Goal: Find specific page/section: Find specific page/section

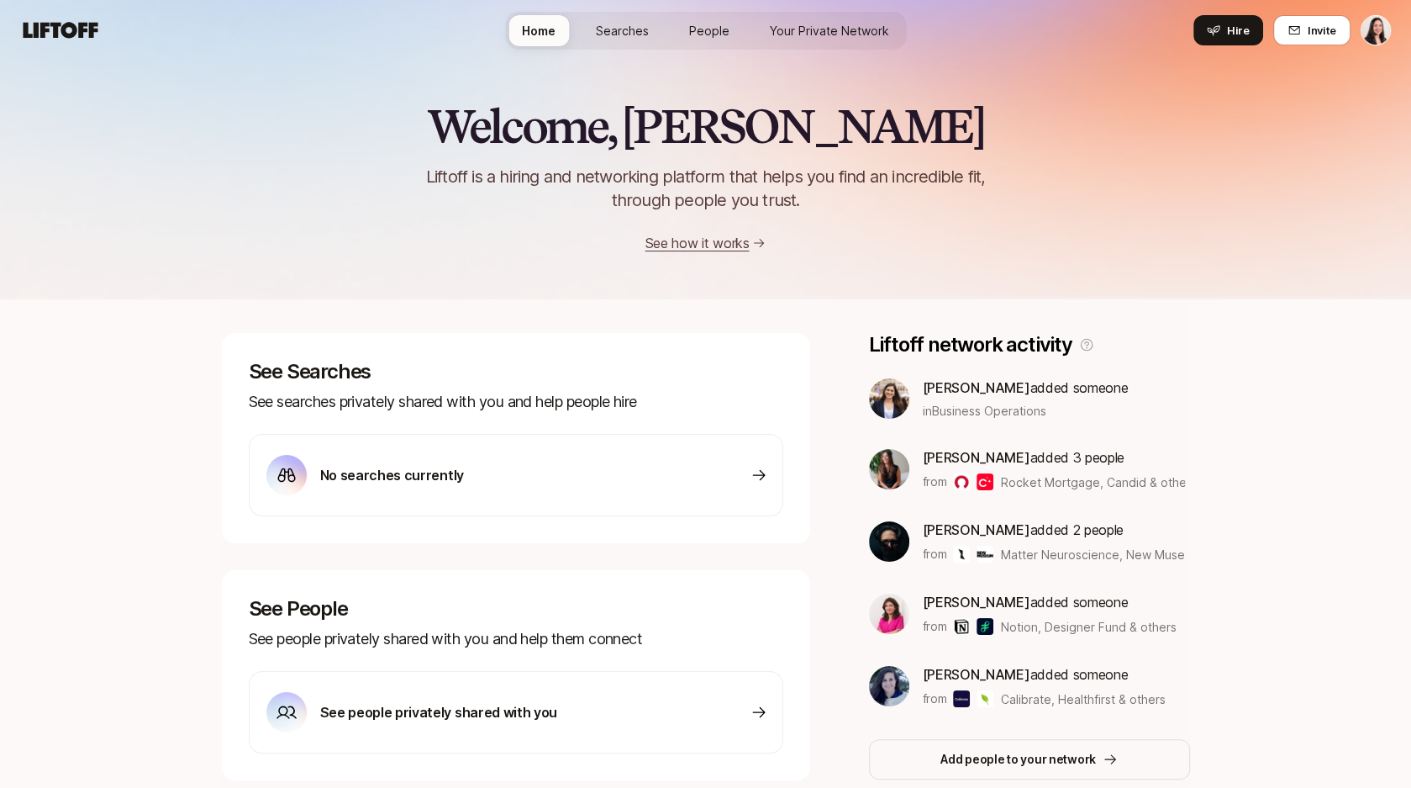
click at [610, 37] on span "Searches" at bounding box center [622, 31] width 53 height 18
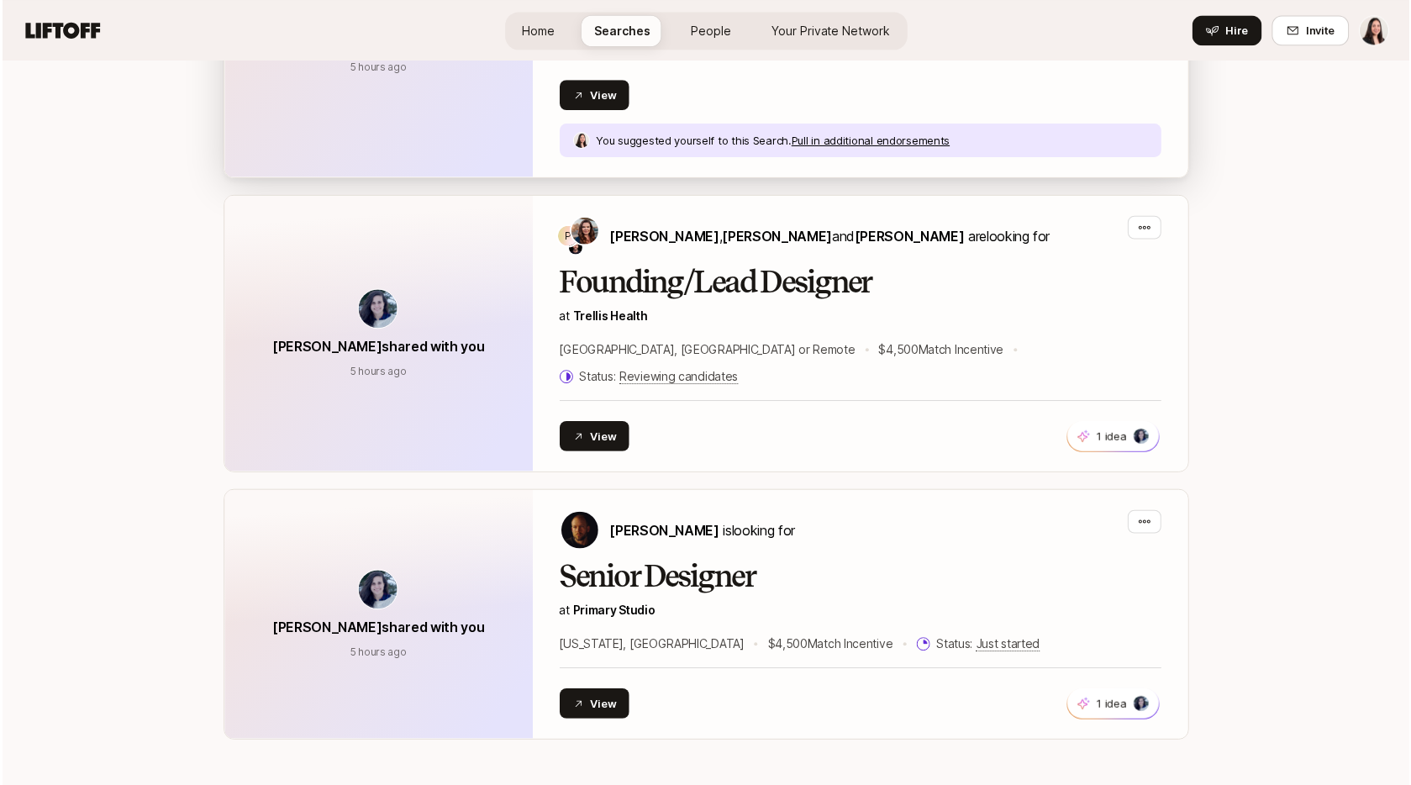
scroll to position [414, 0]
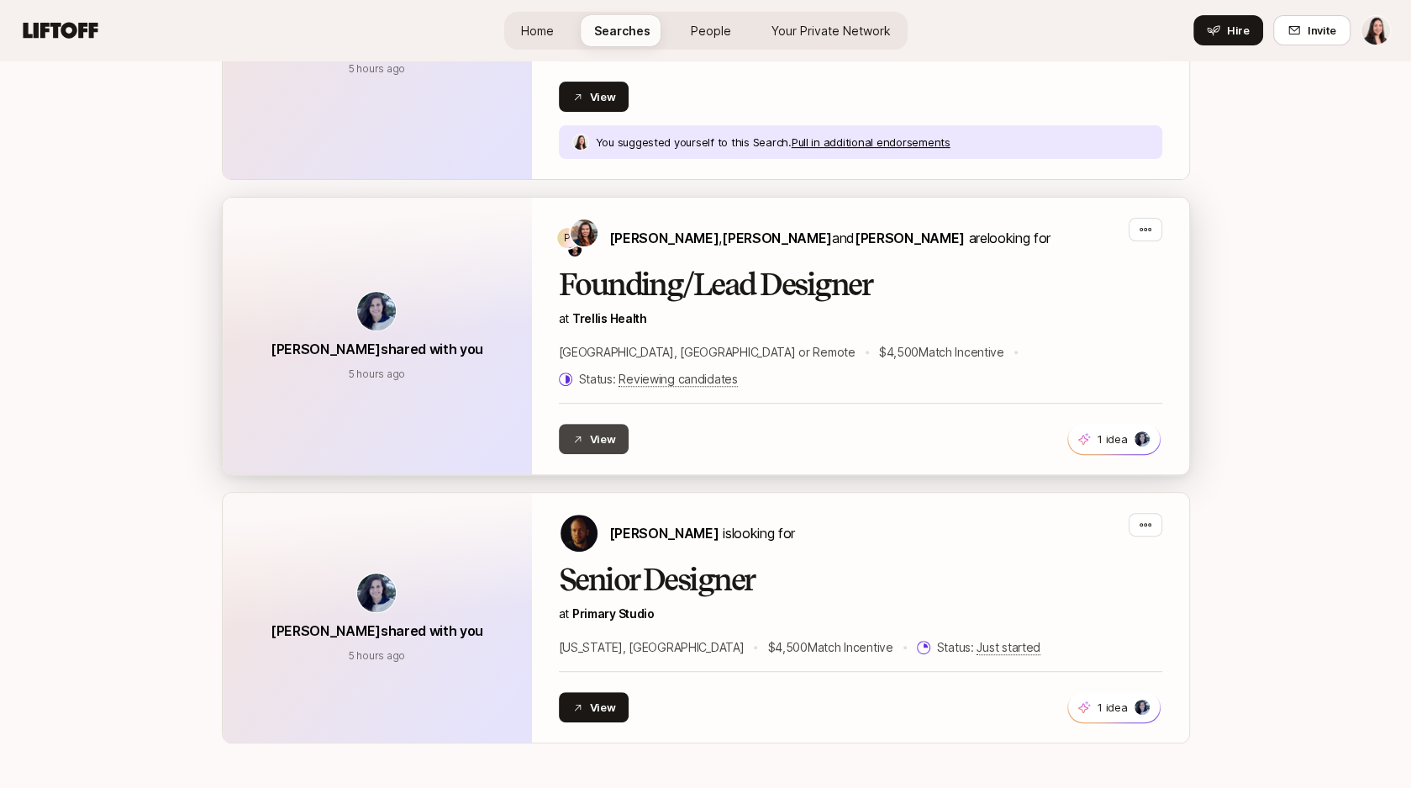
click at [608, 424] on button "View" at bounding box center [594, 439] width 71 height 30
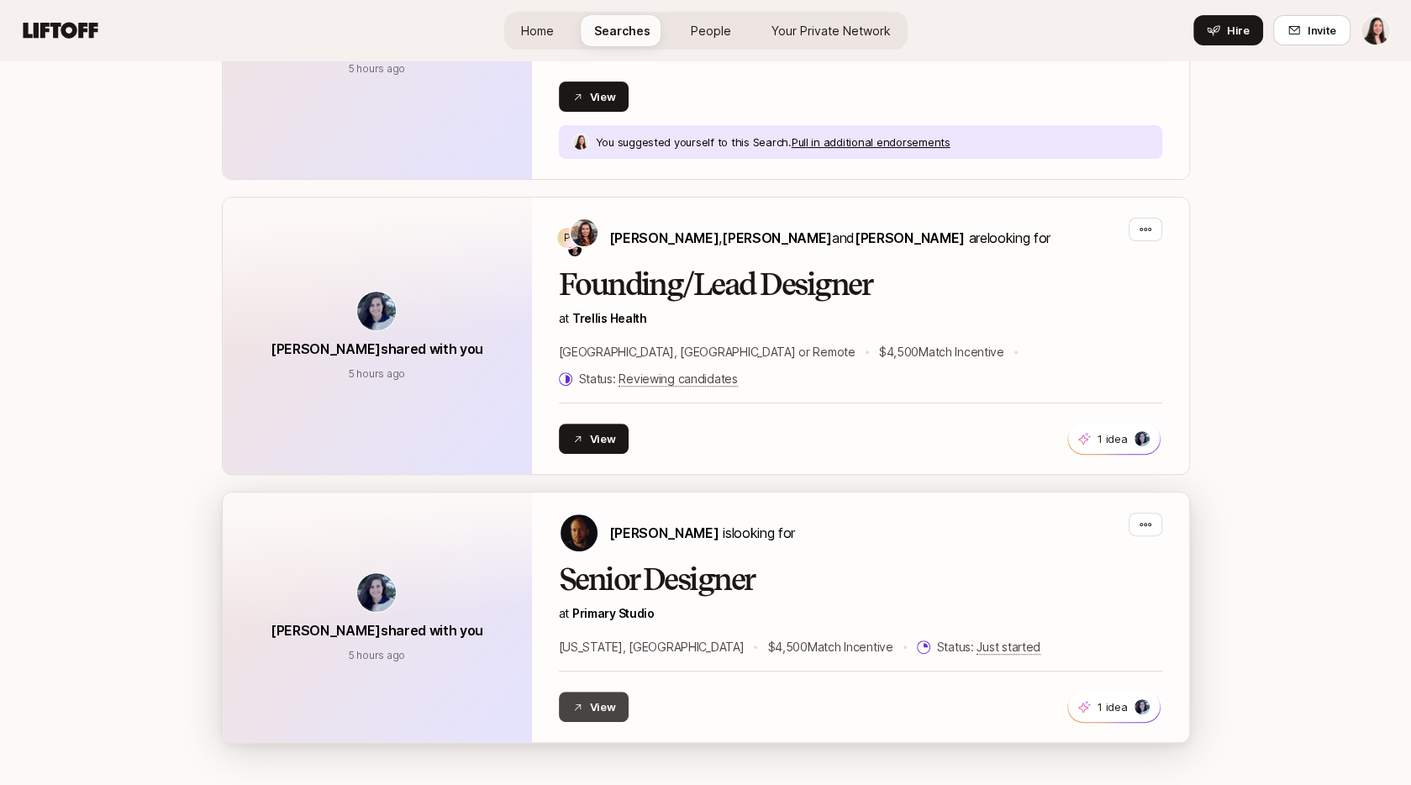
click at [598, 692] on button "View" at bounding box center [594, 707] width 71 height 30
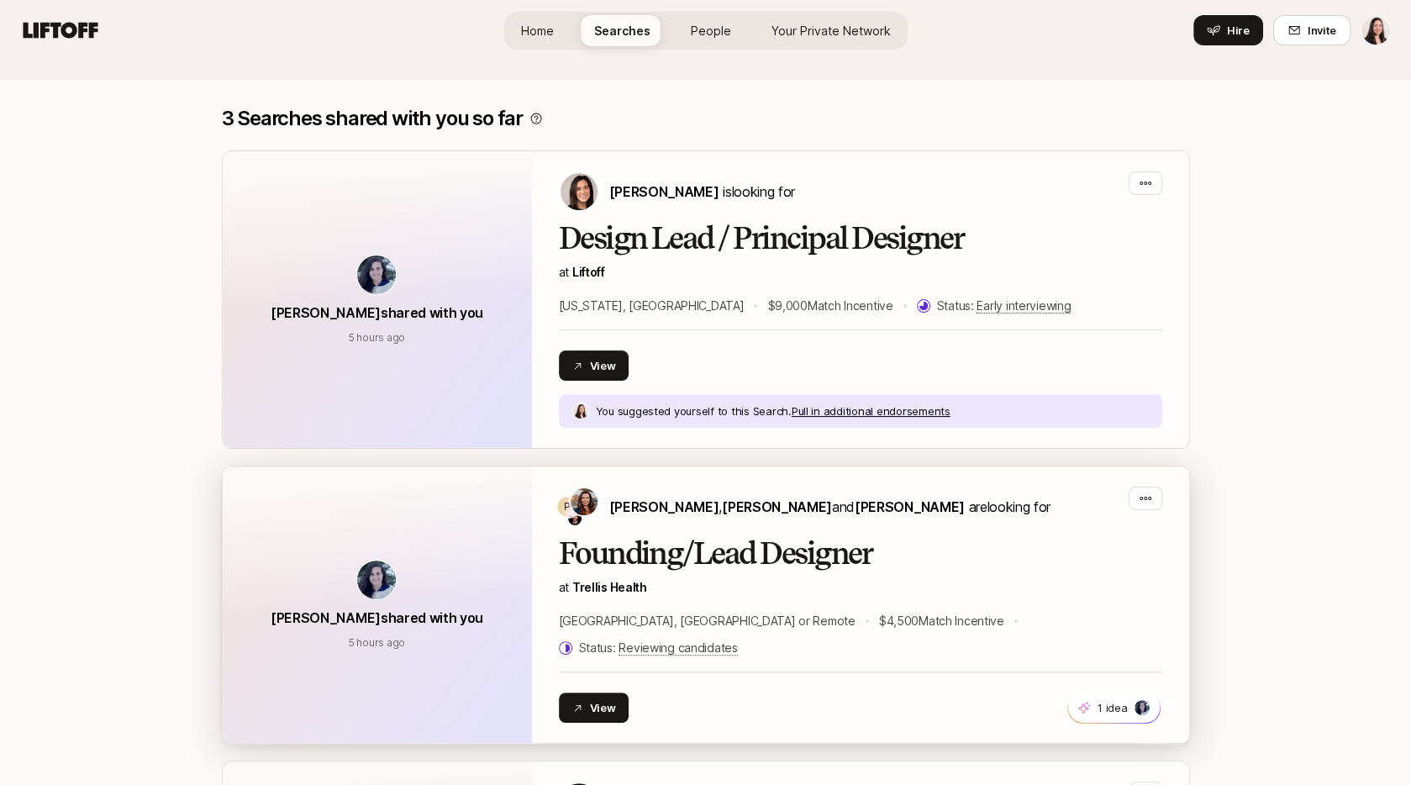
scroll to position [76, 0]
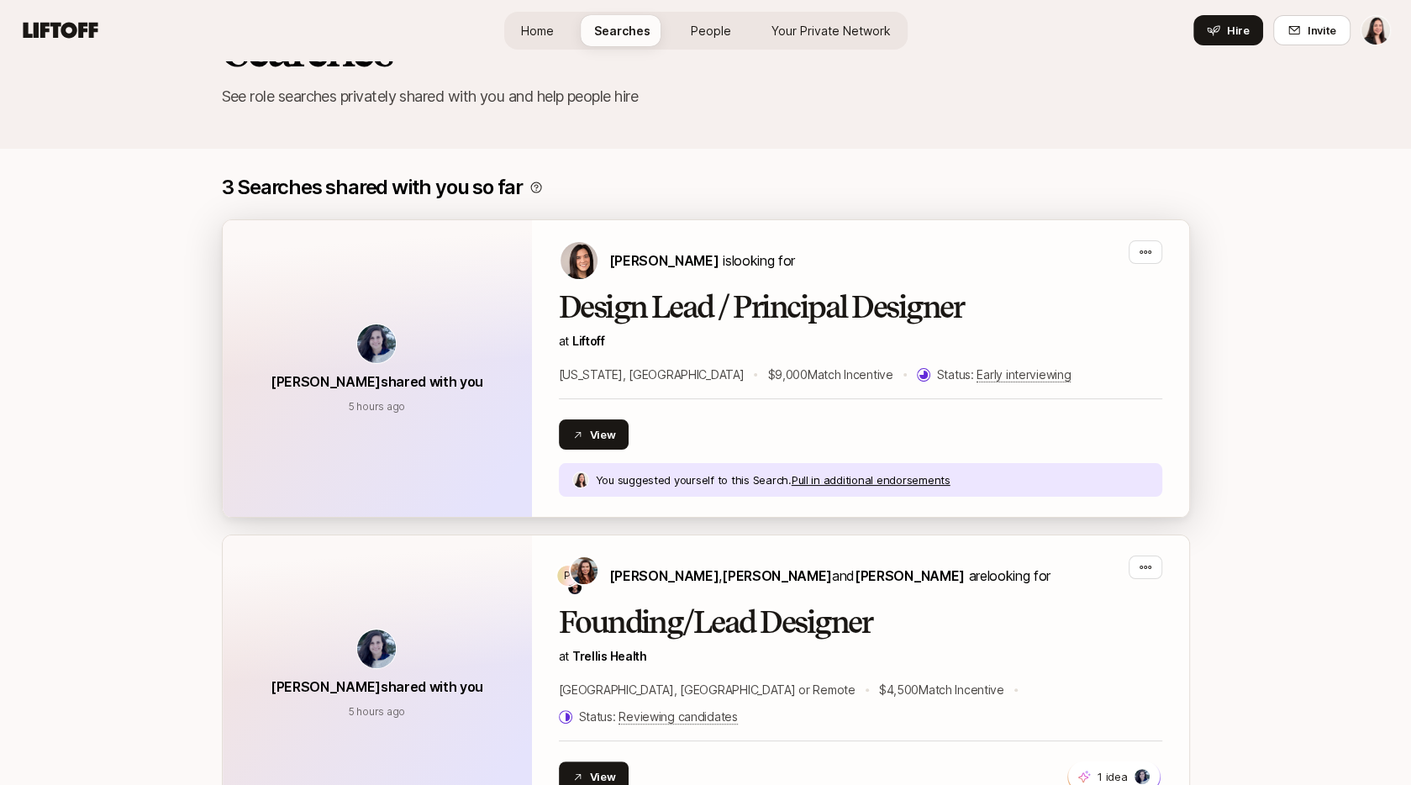
click at [693, 337] on p "at Liftoff" at bounding box center [861, 341] width 604 height 20
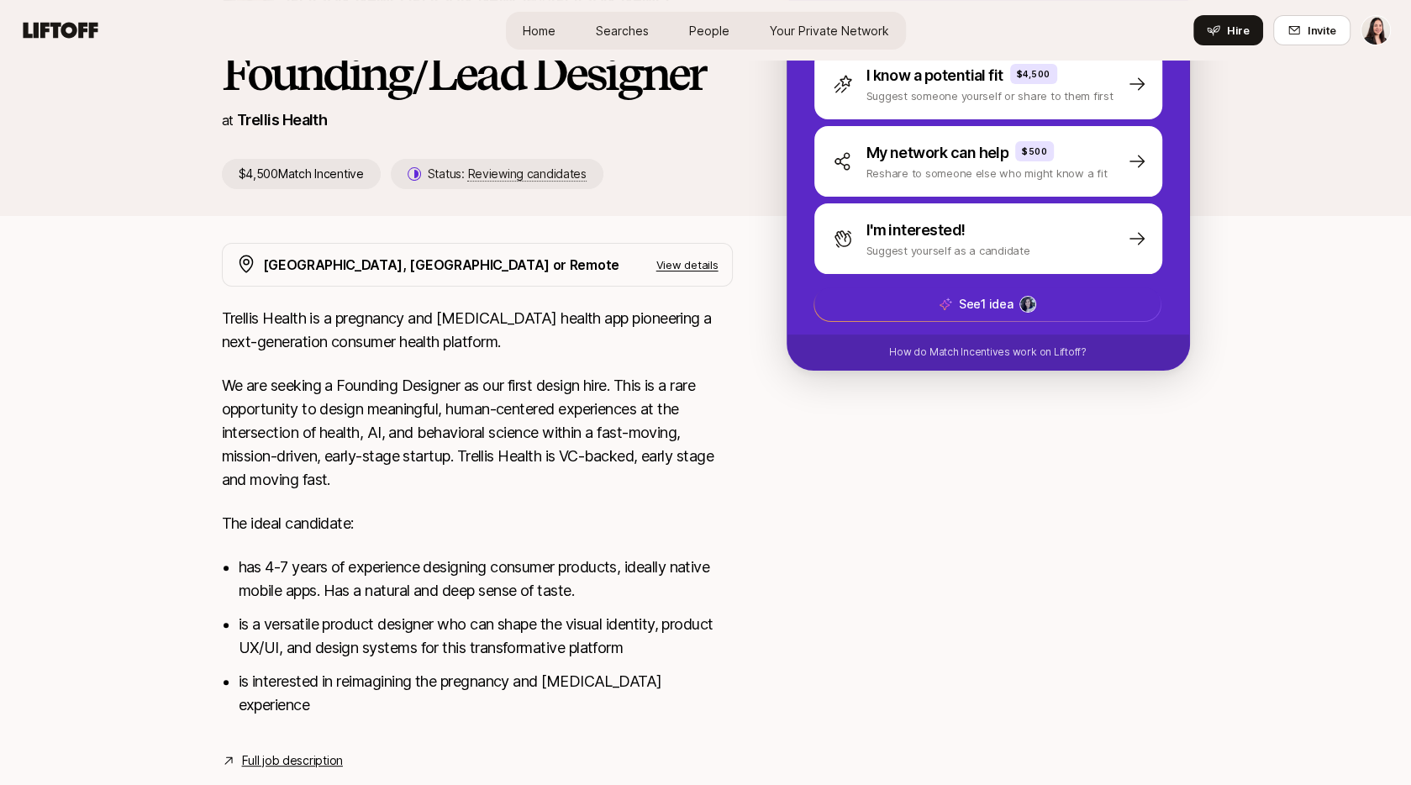
scroll to position [235, 0]
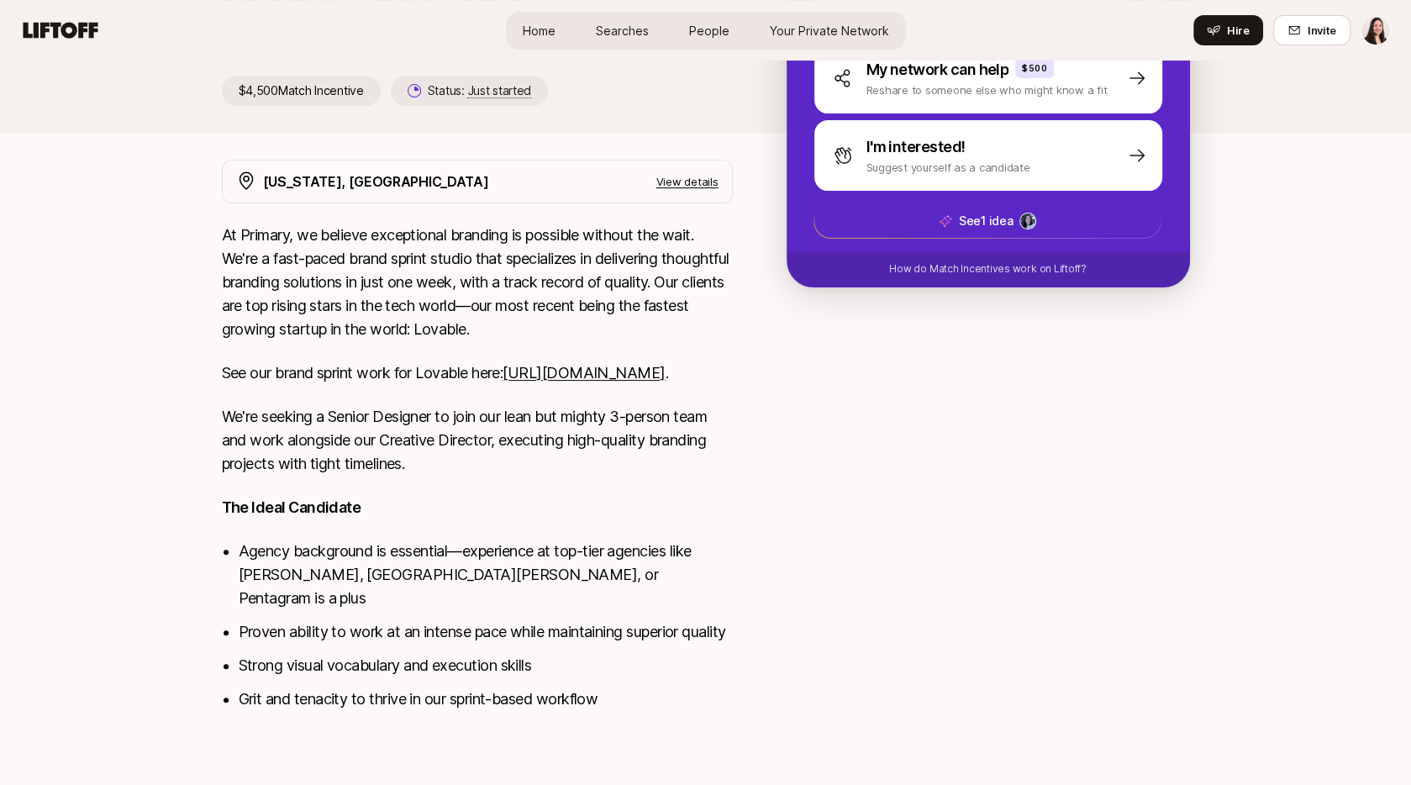
scroll to position [192, 0]
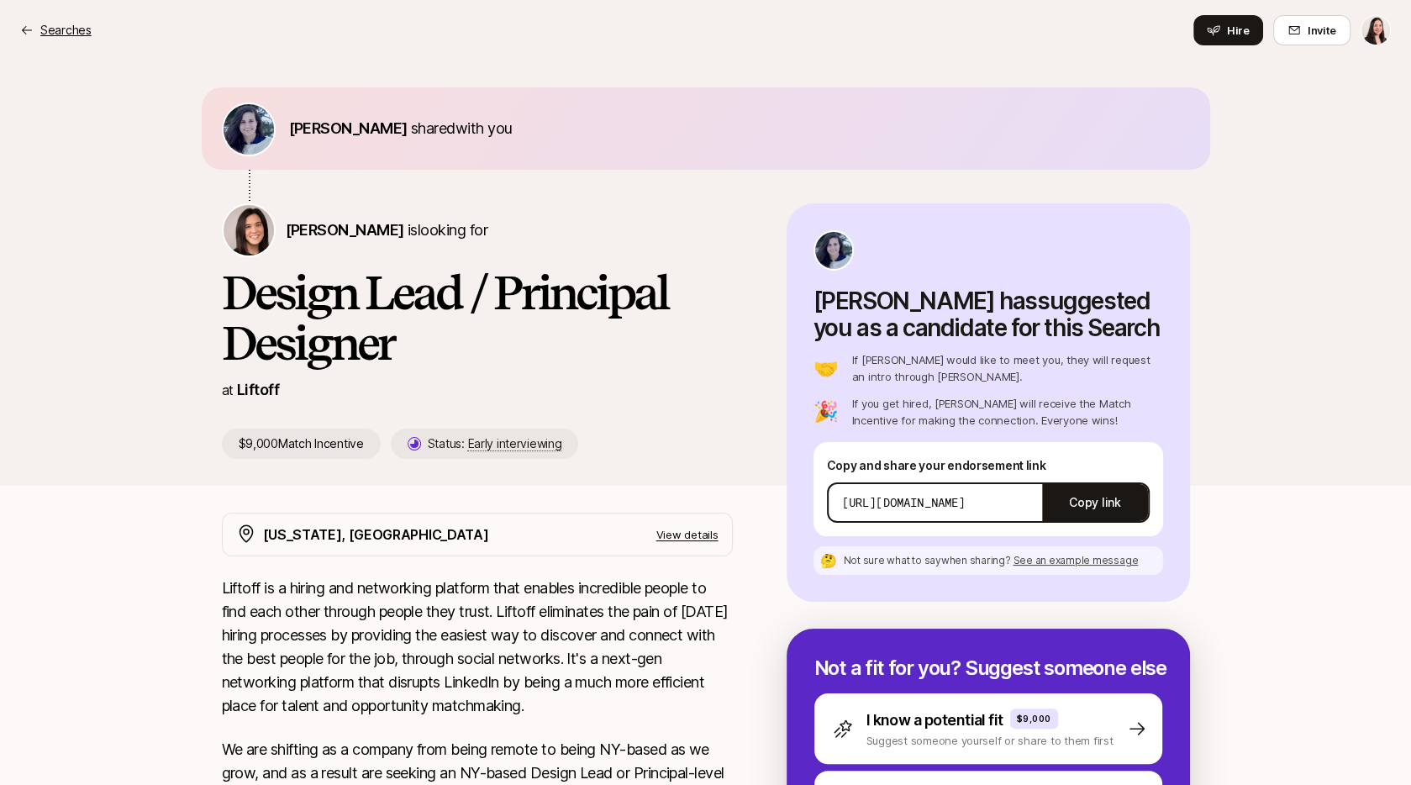
click at [74, 39] on p "Searches" at bounding box center [65, 30] width 51 height 20
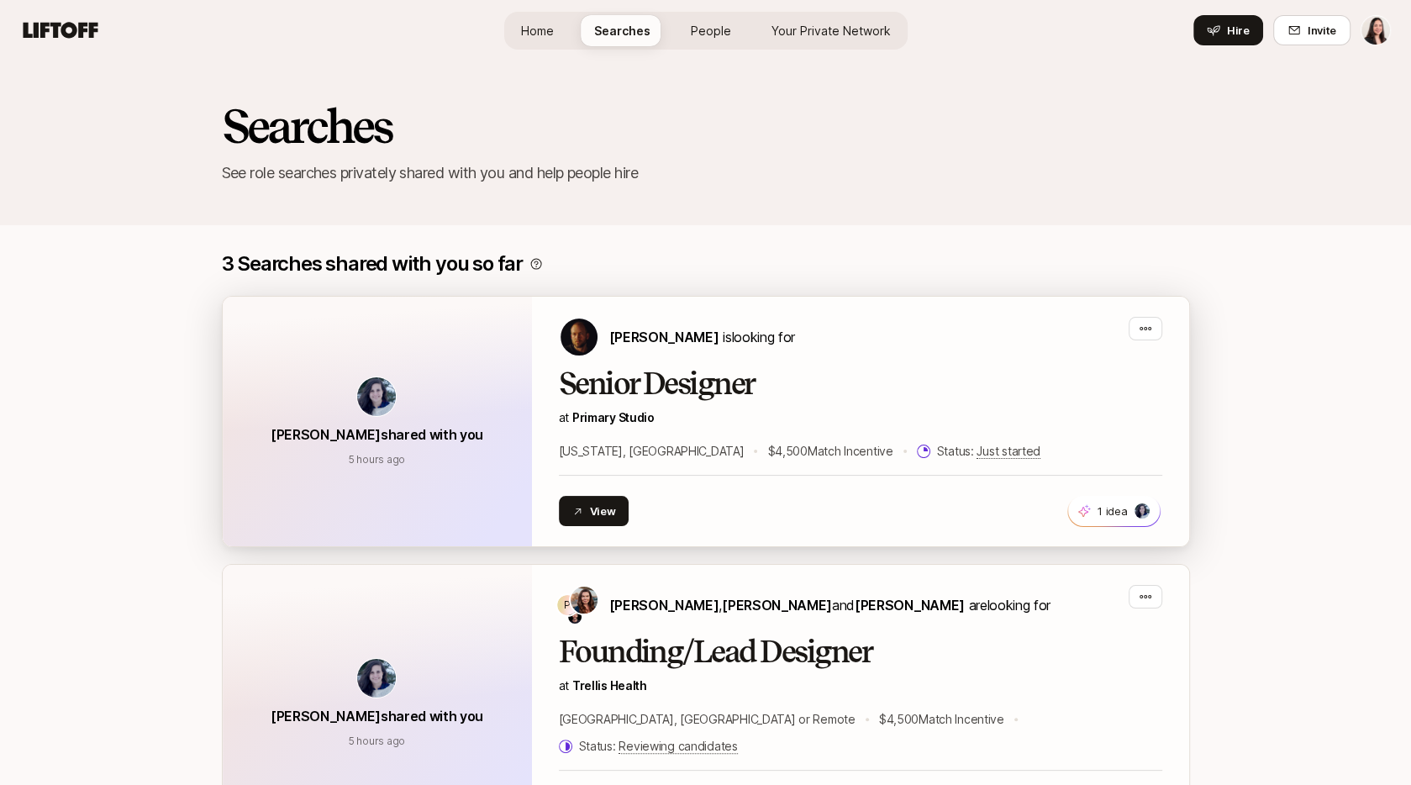
click at [442, 399] on div "Barrie Tovar shared with you 5 hours ago" at bounding box center [377, 411] width 213 height 69
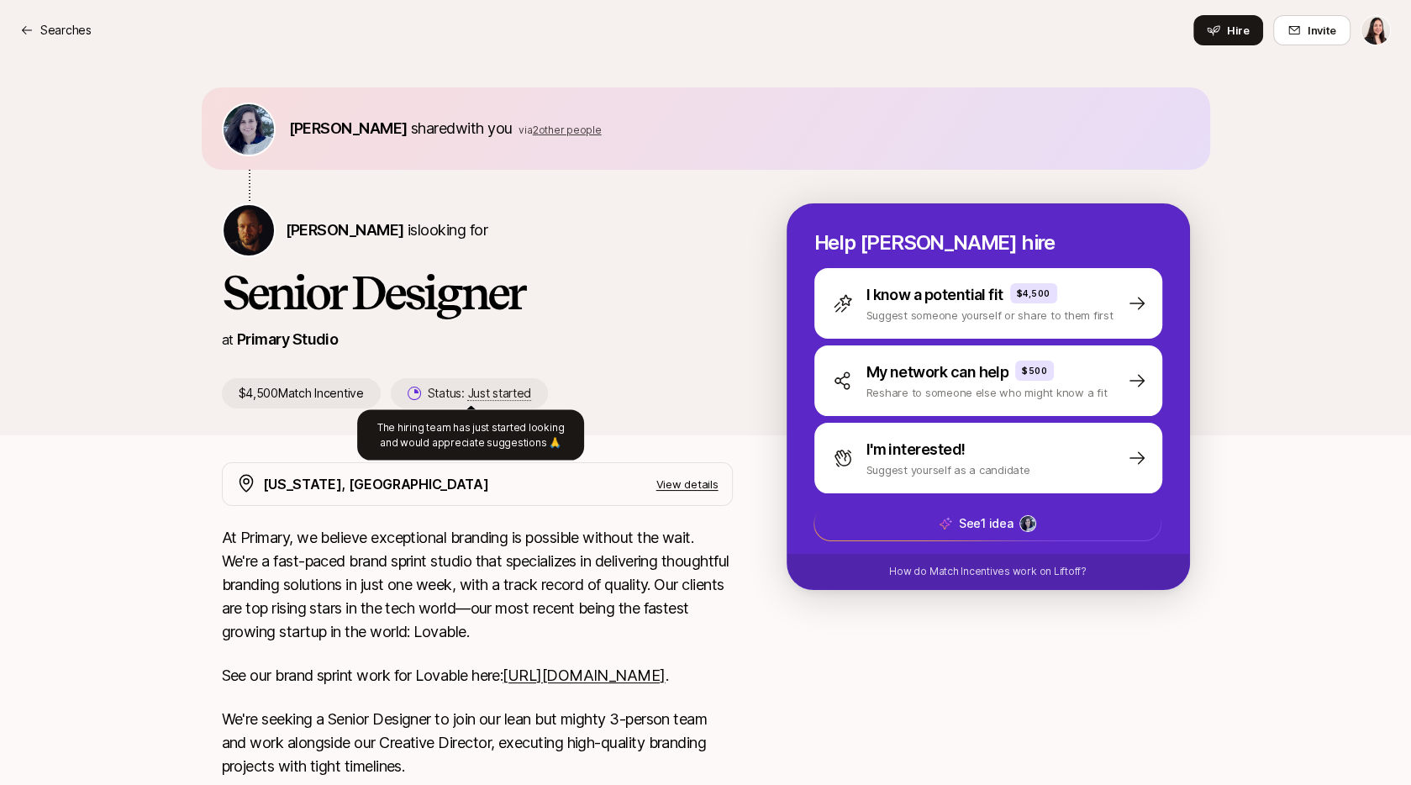
scroll to position [14, 0]
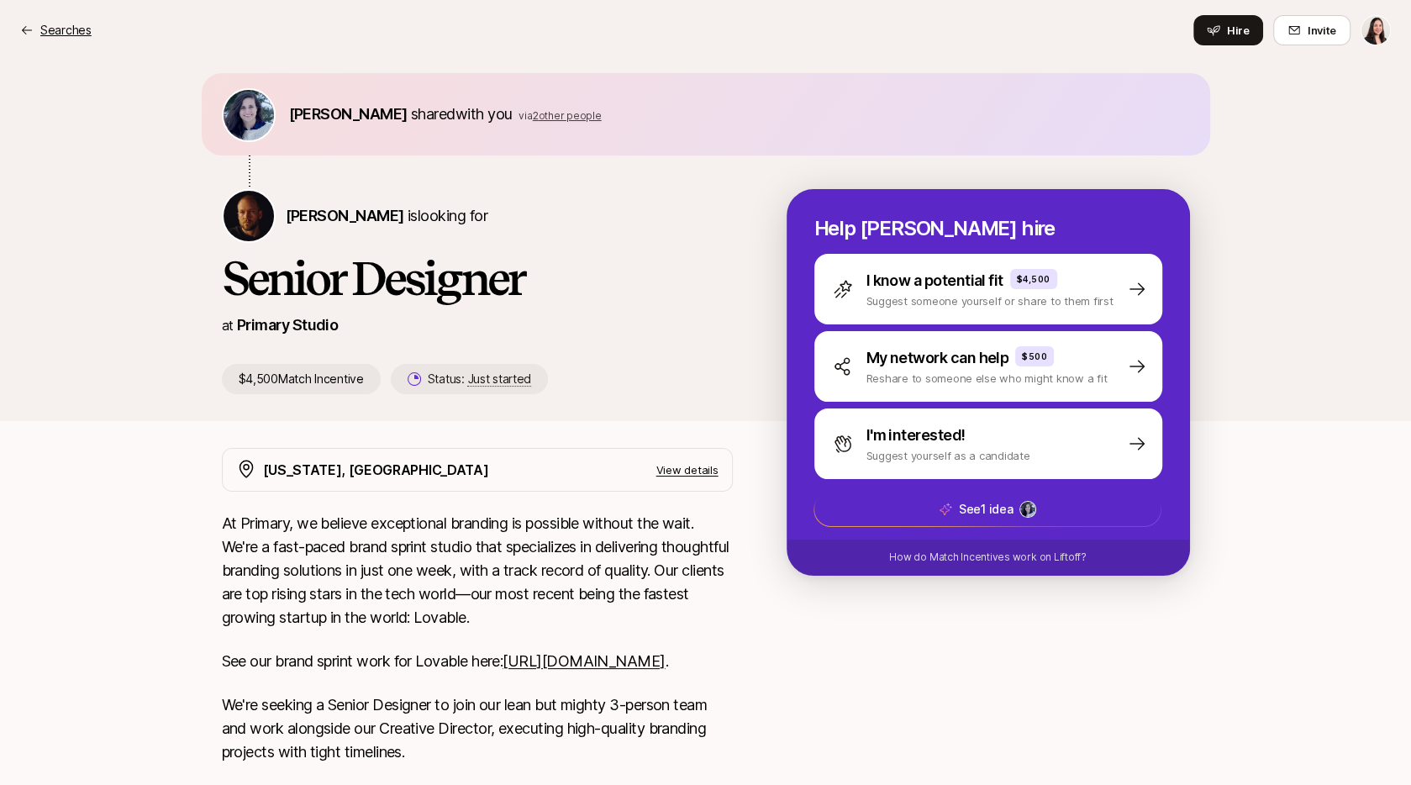
click at [74, 27] on p "Searches" at bounding box center [65, 30] width 51 height 20
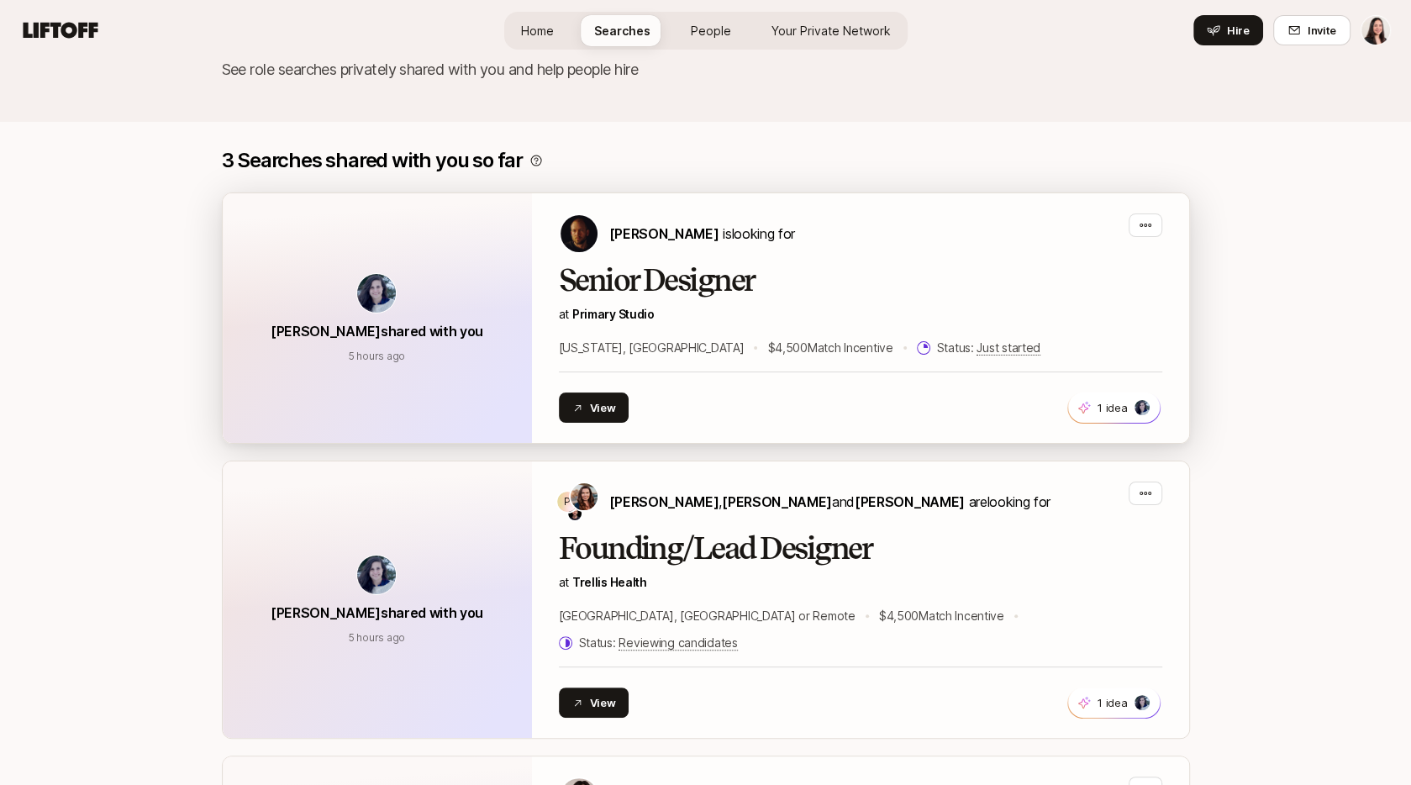
click at [377, 340] on div "Barrie Tovar shared with you 5 hours ago 5 hours ago" at bounding box center [377, 318] width 309 height 250
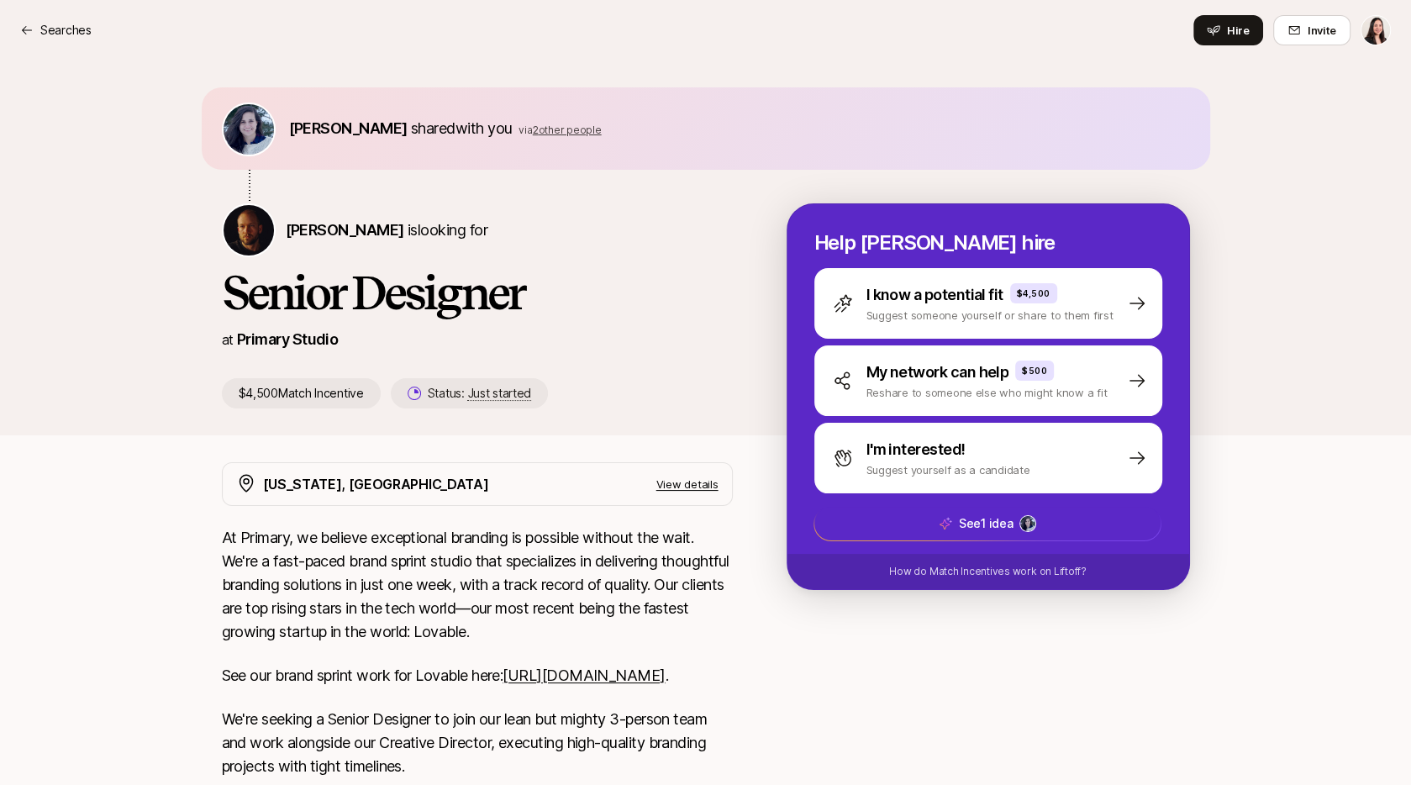
scroll to position [103, 0]
